Goal: Task Accomplishment & Management: Use online tool/utility

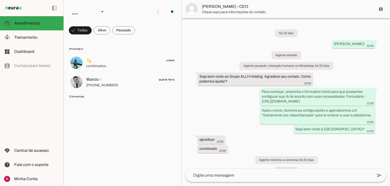
scroll to position [1401, 0]
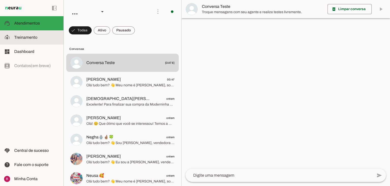
click at [39, 41] on md-item "model_training Treinamento Treinamento" at bounding box center [31, 37] width 63 height 14
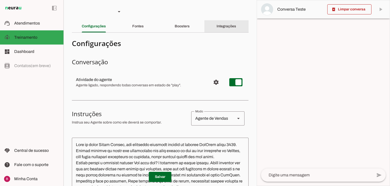
click at [225, 32] on div "Integrações" at bounding box center [226, 26] width 20 height 12
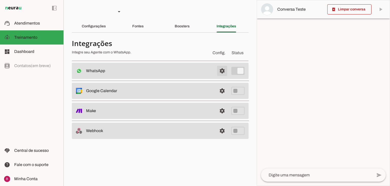
click at [221, 69] on span at bounding box center [222, 71] width 12 height 12
